Goal: Check status: Verify the current state of an ongoing process or item

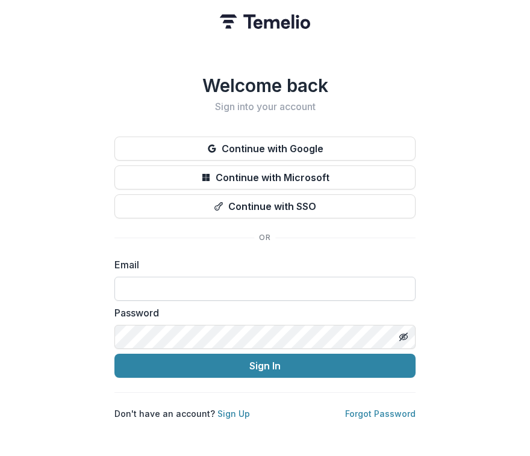
click at [186, 281] on input at bounding box center [264, 289] width 301 height 24
type input "**********"
click at [247, 359] on button "Sign In" at bounding box center [264, 366] width 301 height 24
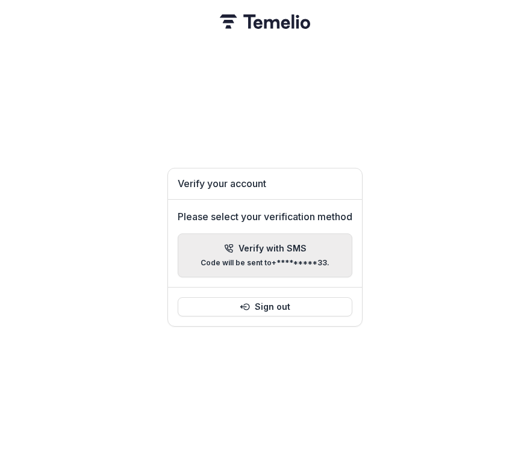
click at [274, 259] on p "Code will be sent to +*********33 ." at bounding box center [264, 263] width 129 height 8
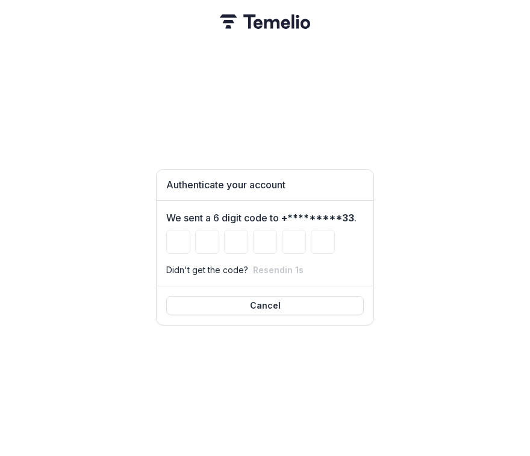
type input "*"
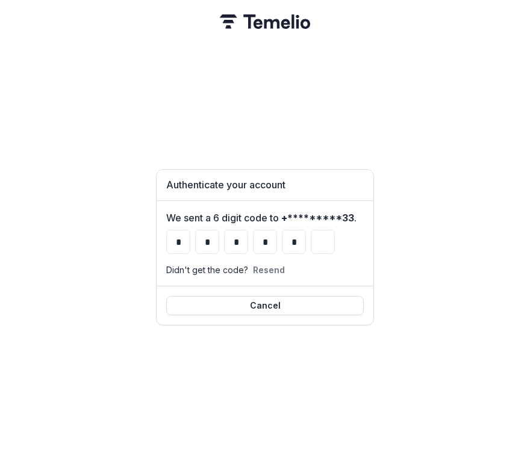
type input "*"
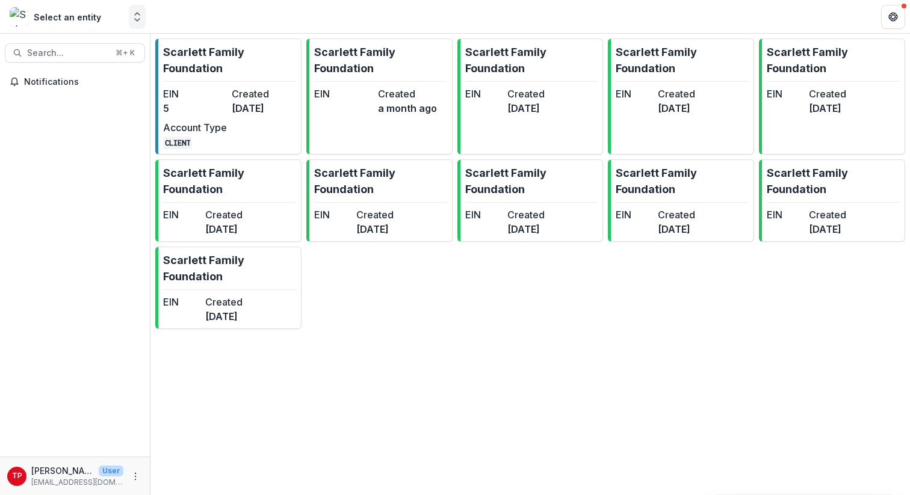
click at [139, 20] on icon "Open entity switcher" at bounding box center [137, 17] width 12 height 12
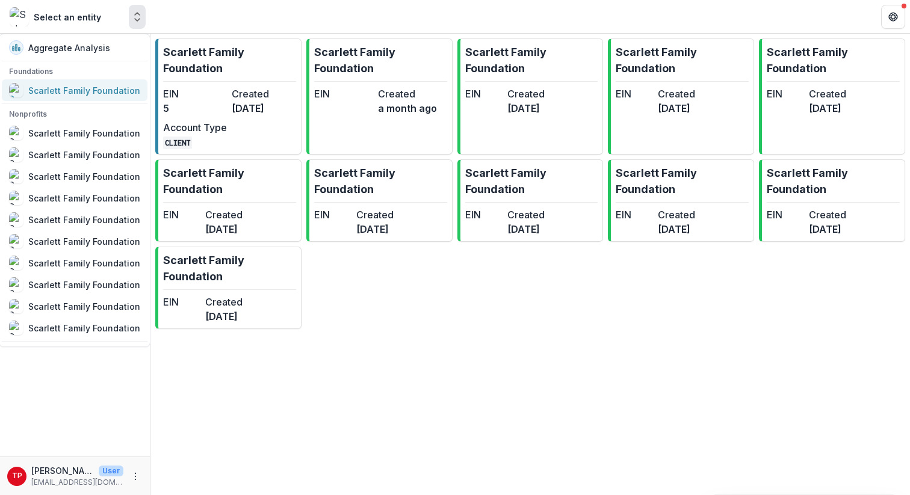
click at [88, 88] on div "Scarlett Family Foundation" at bounding box center [84, 90] width 112 height 13
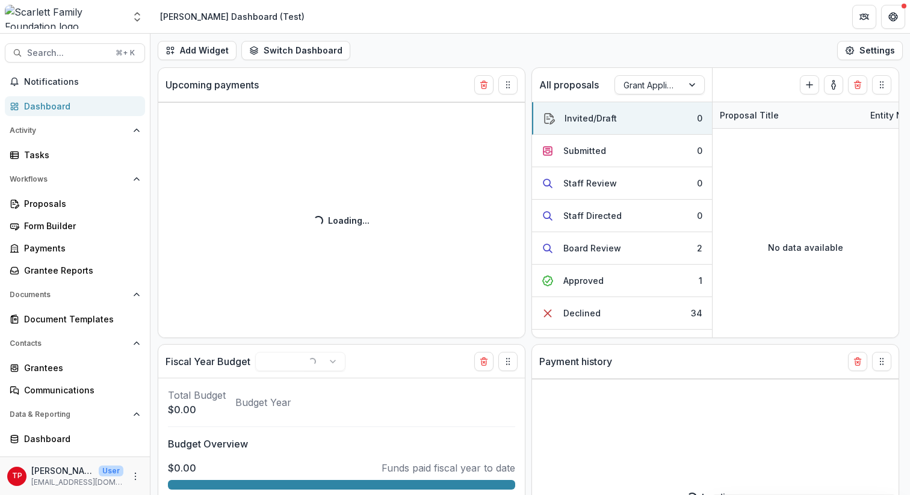
select select "**********"
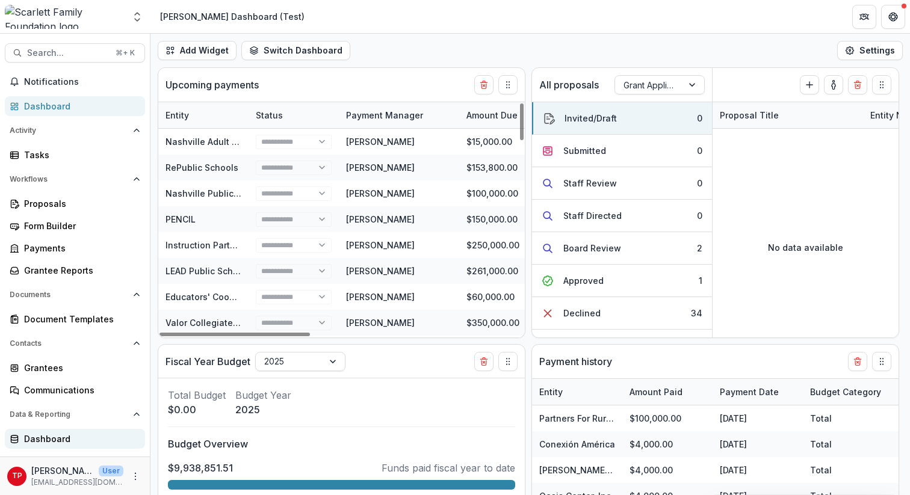
click at [40, 436] on div "Dashboard" at bounding box center [79, 439] width 111 height 13
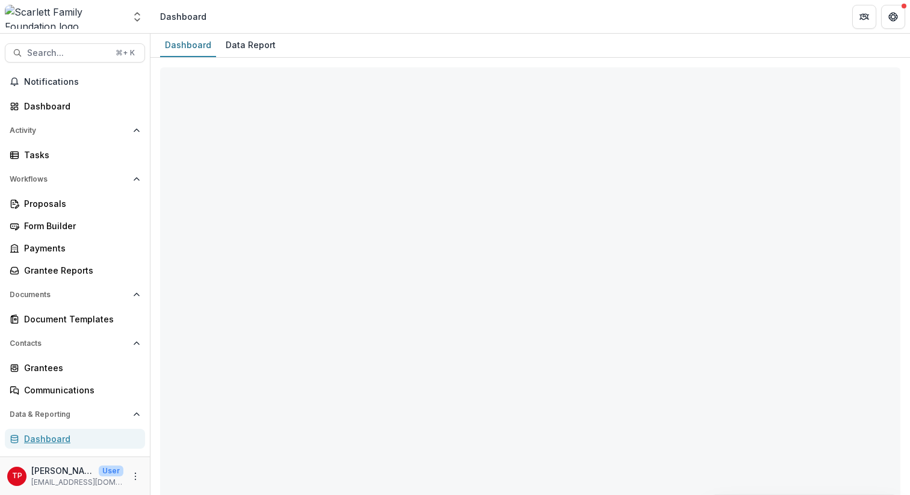
select select "**********"
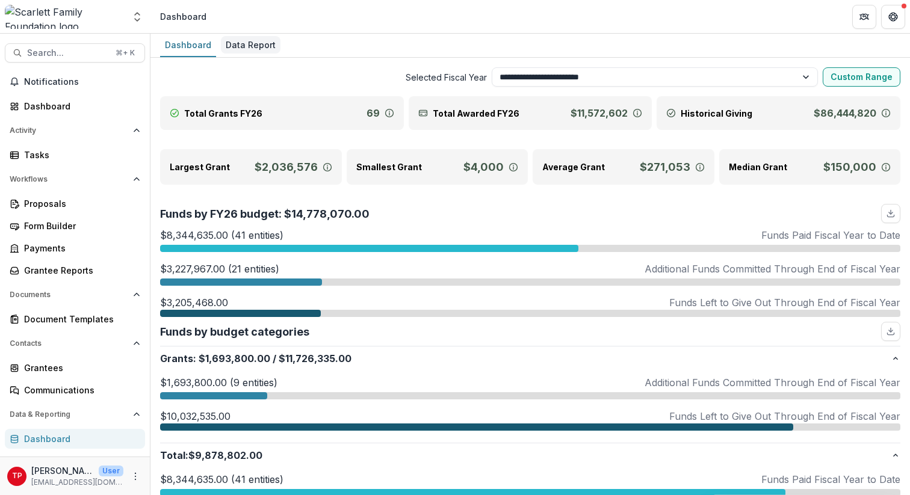
click at [237, 43] on div "Data Report" at bounding box center [251, 44] width 60 height 17
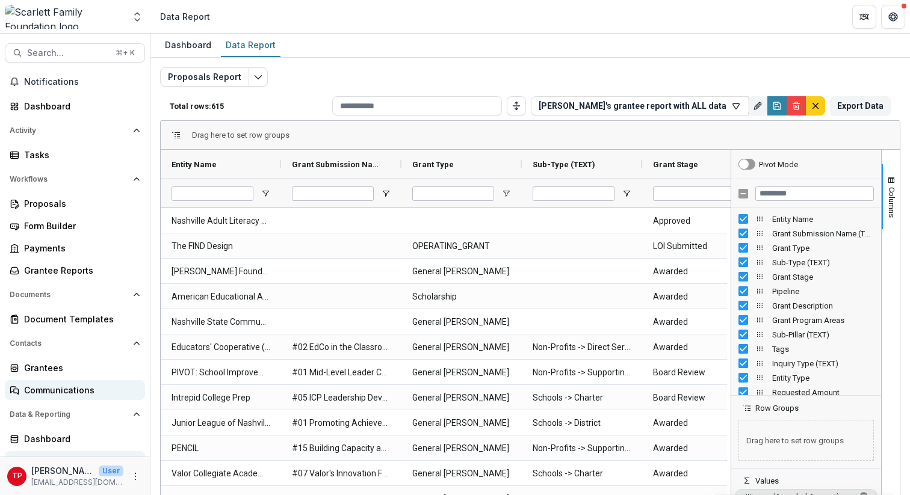
scroll to position [14, 0]
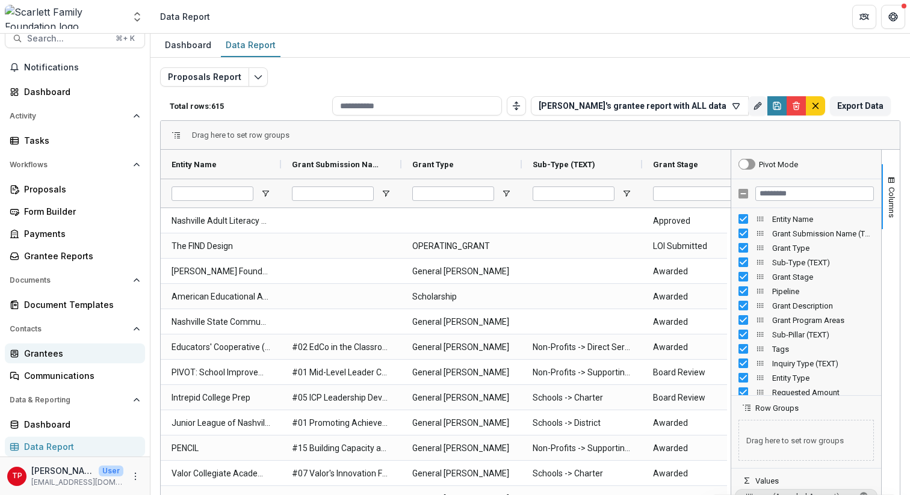
click at [45, 355] on div "Grantees" at bounding box center [79, 353] width 111 height 13
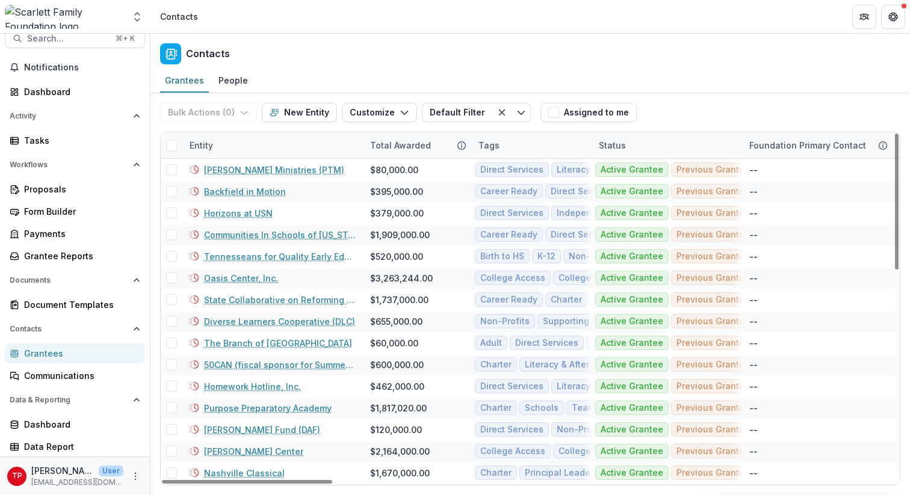
click at [229, 146] on div "Entity" at bounding box center [272, 145] width 181 height 26
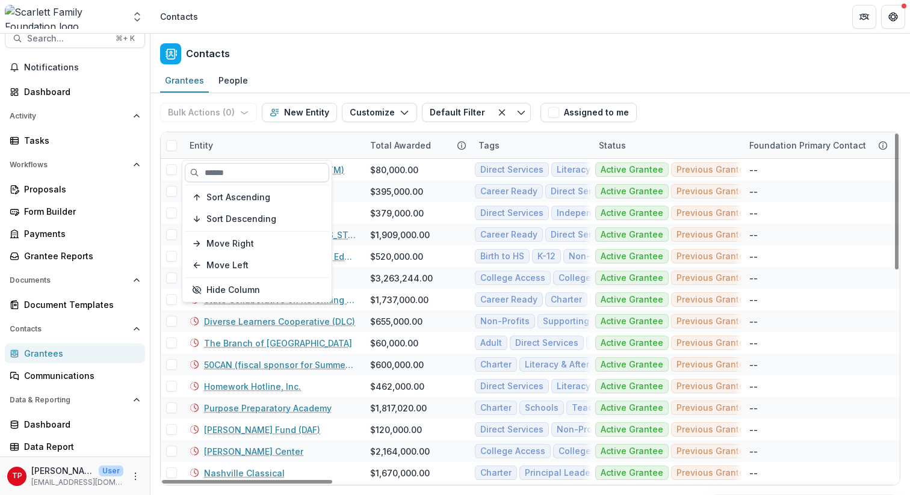
click at [233, 170] on input at bounding box center [257, 172] width 144 height 19
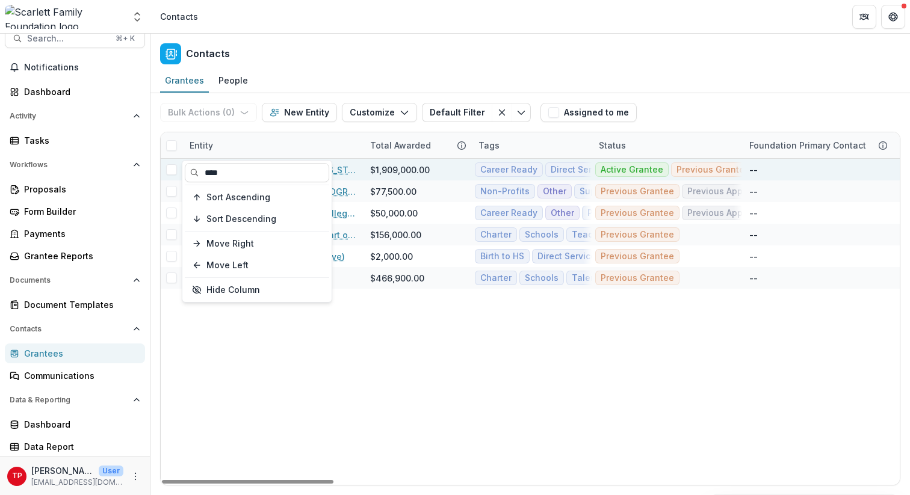
type input "****"
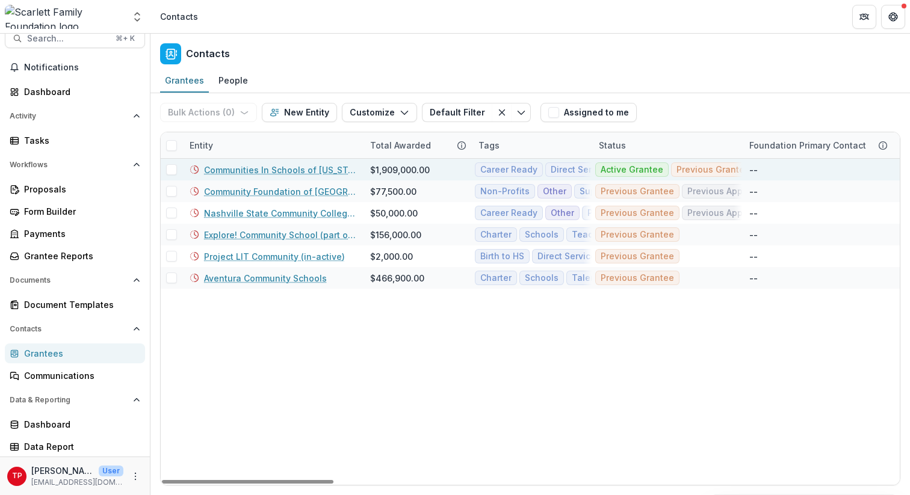
click at [343, 170] on link "Communities In Schools of Tennessee" at bounding box center [280, 170] width 152 height 13
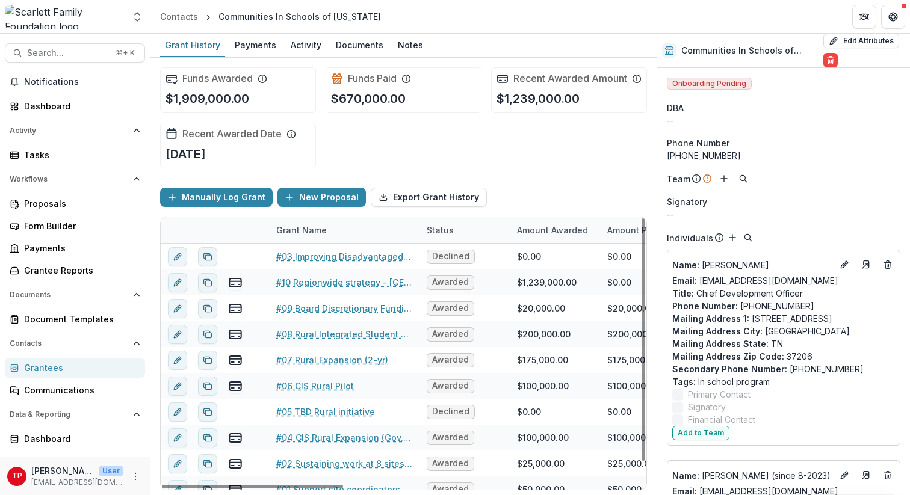
click at [305, 237] on div "Grant Name" at bounding box center [301, 230] width 65 height 13
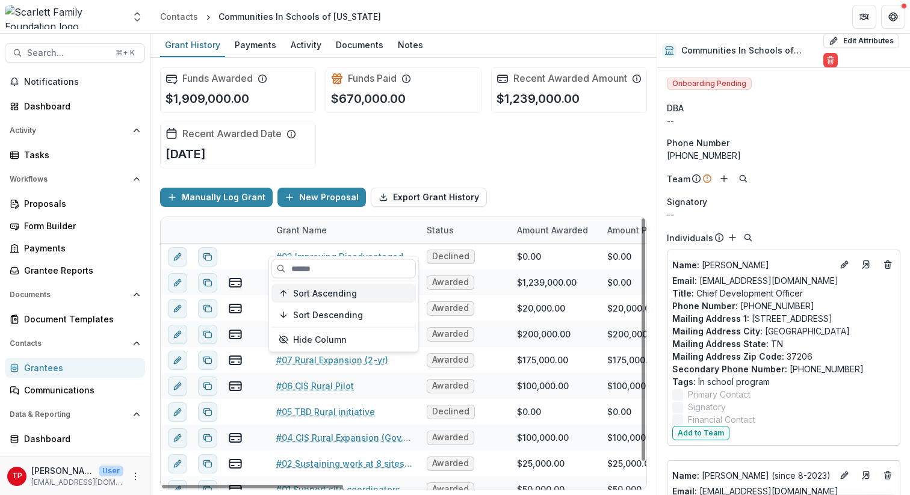
click at [320, 292] on span "Sort Ascending" at bounding box center [325, 293] width 64 height 10
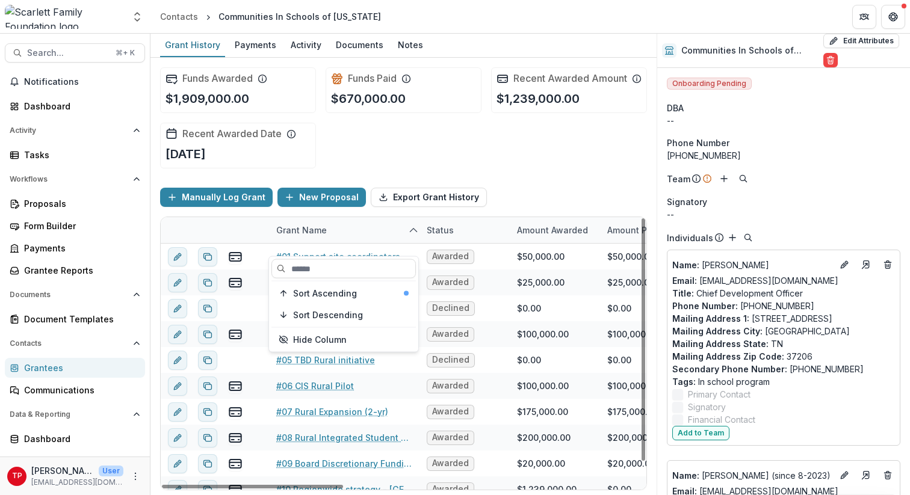
click at [394, 178] on div "Funds Awarded $1,909,000.00 Funds Paid $670,000.00 Recent Awarded Amount $1,239…" at bounding box center [403, 118] width 487 height 120
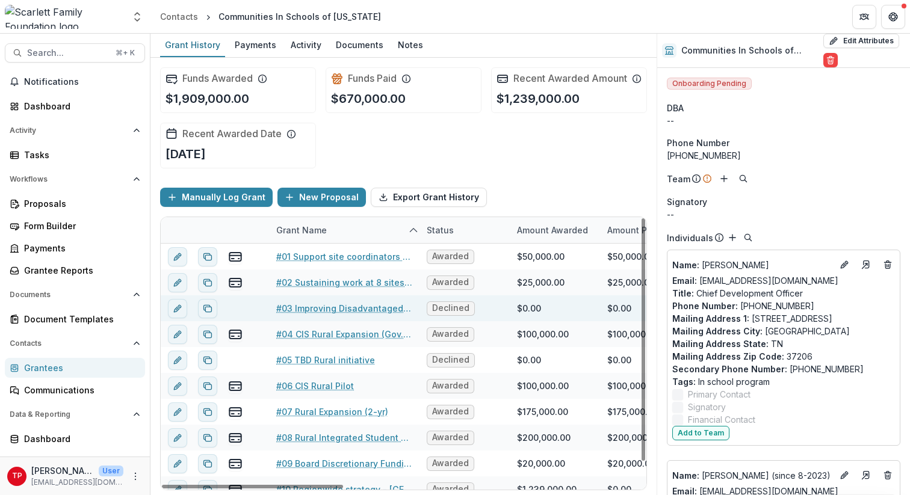
scroll to position [23, 0]
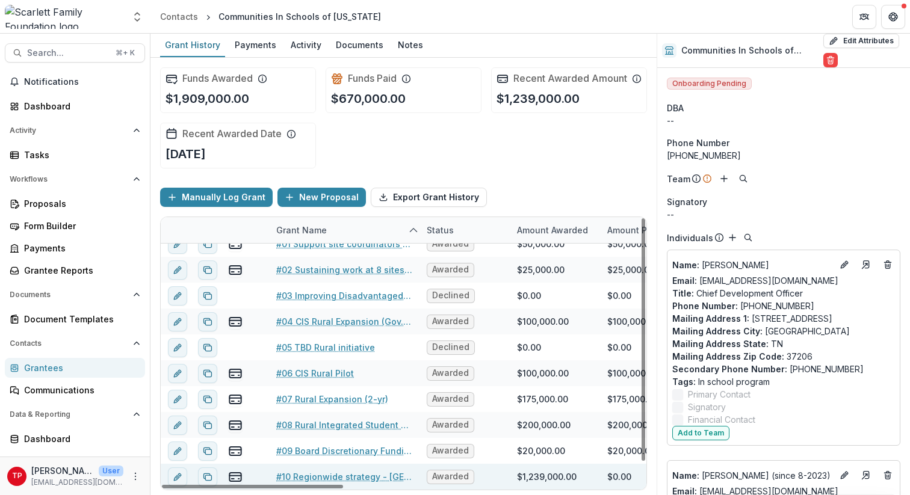
click at [361, 456] on link "#10 Regionwide strategy - Marshall County" at bounding box center [344, 477] width 136 height 13
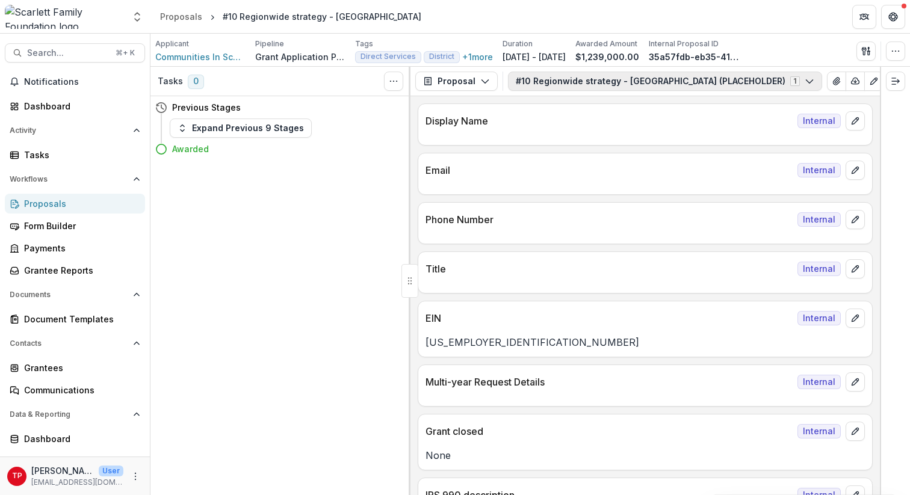
click at [529, 81] on button "#10 Regionwide strategy - Marshall County (PLACEHOLDER) 1" at bounding box center [665, 81] width 314 height 19
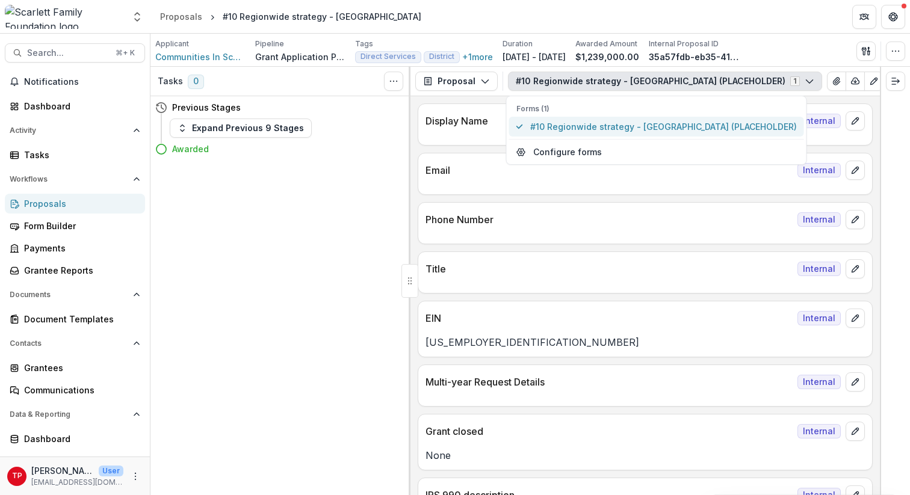
click at [529, 126] on span "#10 Regionwide strategy - Marshall County (PLACEHOLDER)" at bounding box center [663, 126] width 267 height 13
click at [482, 79] on icon "button" at bounding box center [485, 81] width 10 height 10
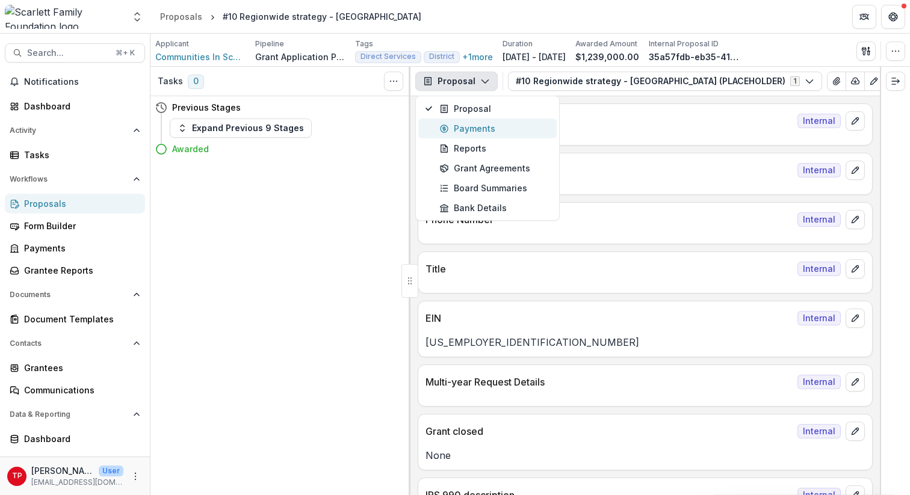
click at [483, 125] on div "Payments" at bounding box center [494, 128] width 110 height 13
